Goal: Find contact information: Find contact information

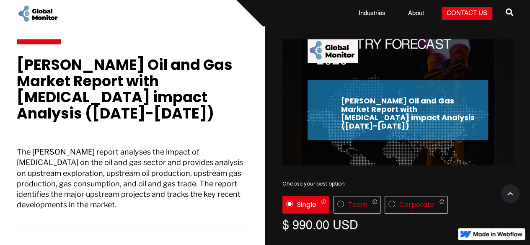
click at [377, 16] on link "Industries" at bounding box center [372, 13] width 37 height 8
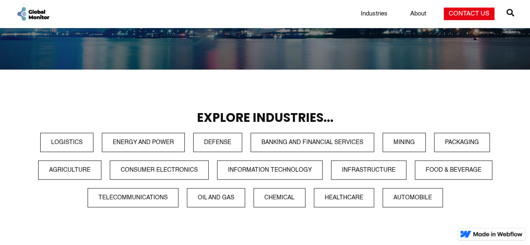
scroll to position [298, 0]
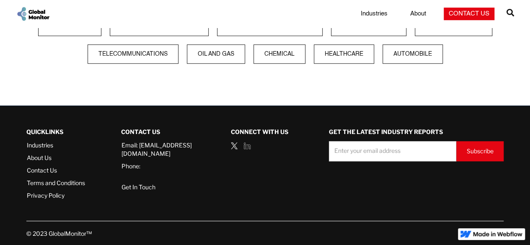
click at [461, 12] on link "Contact Us" at bounding box center [469, 14] width 51 height 13
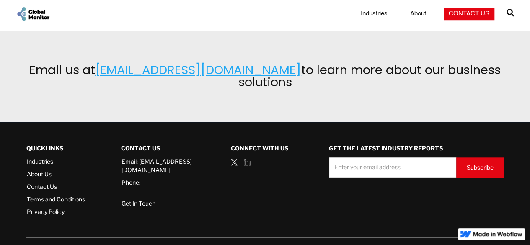
scroll to position [350, 0]
